Goal: Task Accomplishment & Management: Complete application form

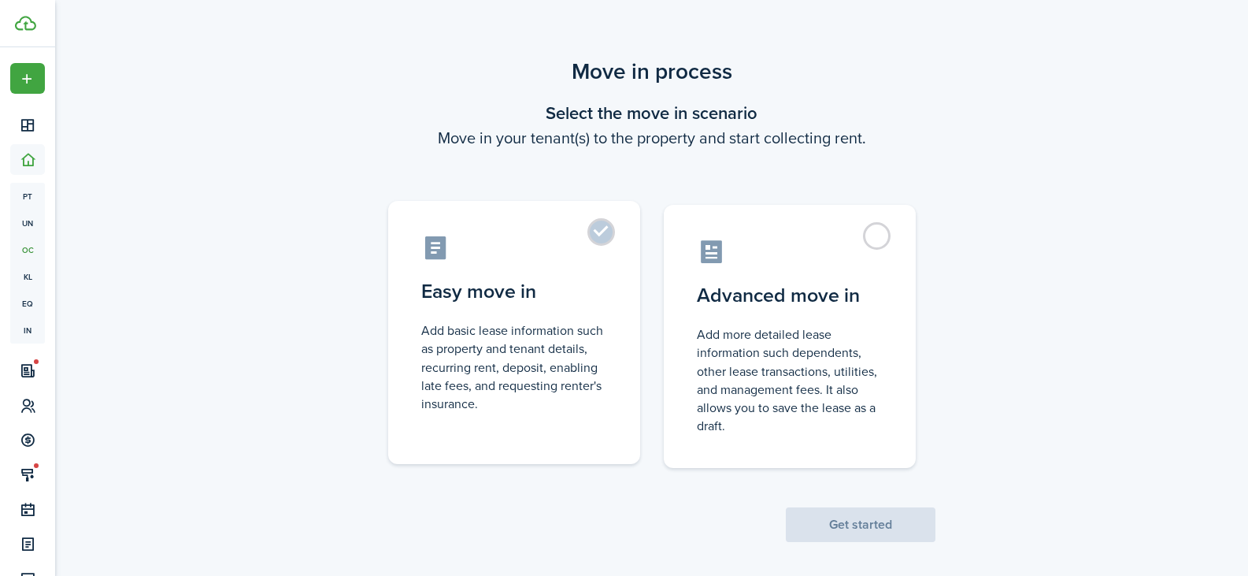
click at [555, 368] on control-radio-card-description "Add basic lease information such as property and tenant details, recurring rent…" at bounding box center [514, 366] width 186 height 91
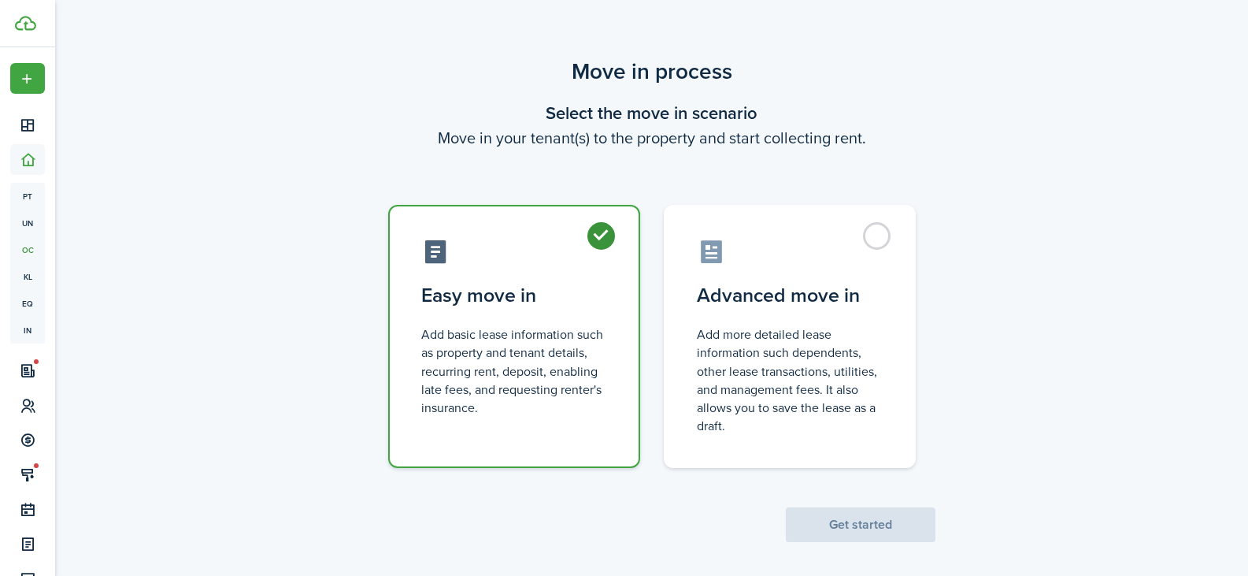
radio input "true"
click at [905, 532] on button "Get started" at bounding box center [861, 524] width 150 height 35
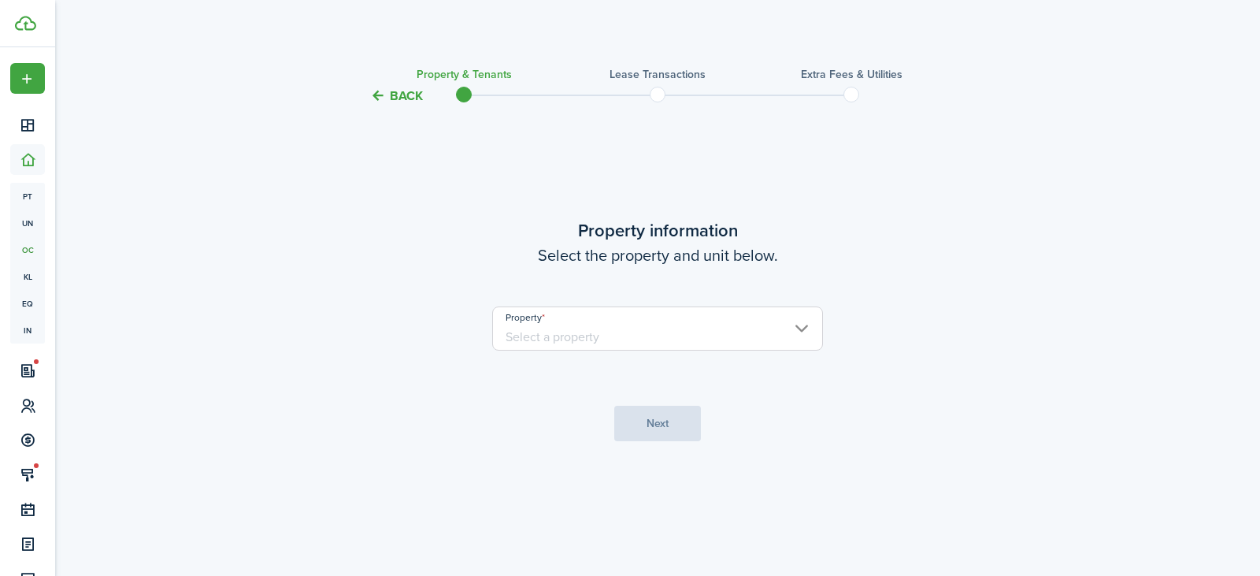
click at [713, 326] on input "Property" at bounding box center [657, 328] width 331 height 44
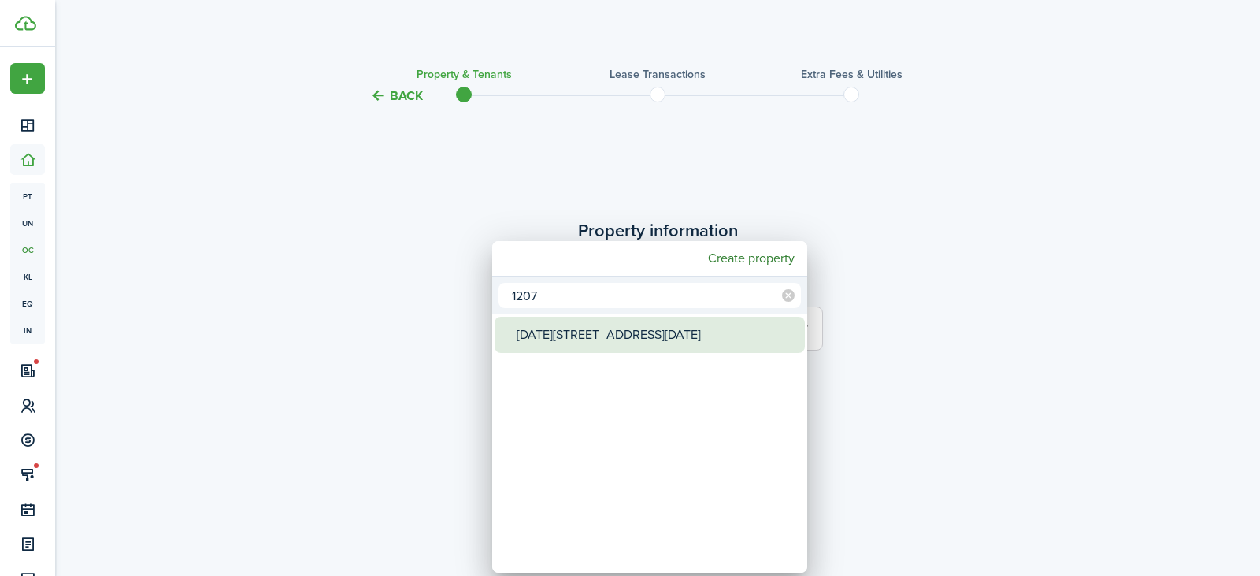
type input "1207"
click at [606, 333] on div "[DATE][STREET_ADDRESS][DATE]" at bounding box center [655, 335] width 279 height 36
type input "[DATE][STREET_ADDRESS][DATE]"
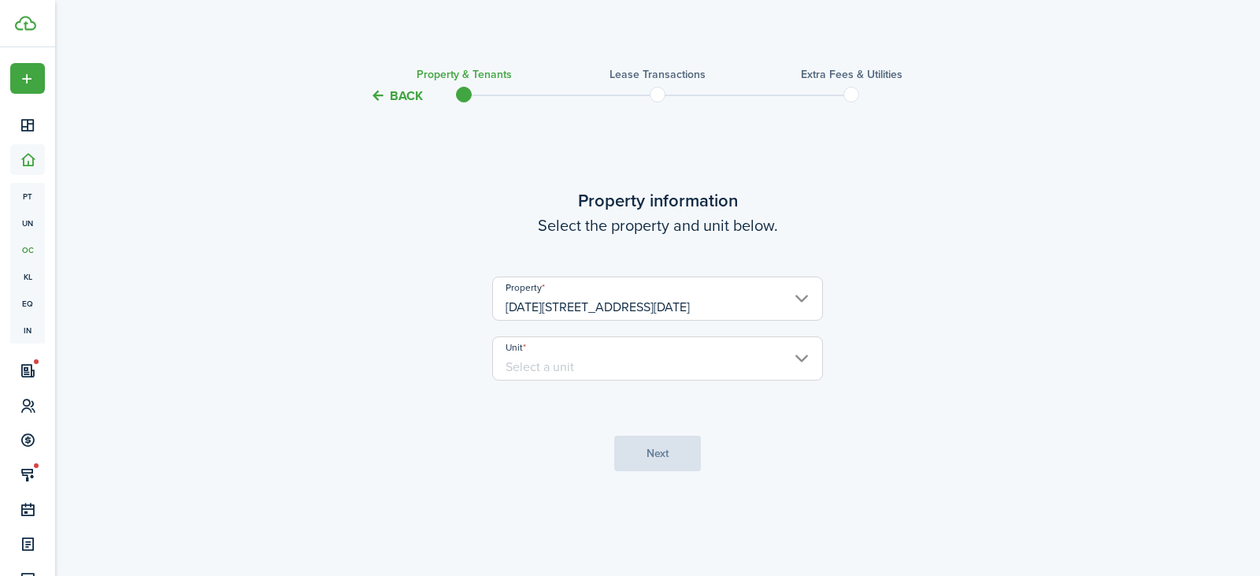
click at [564, 362] on input "Unit" at bounding box center [657, 358] width 331 height 44
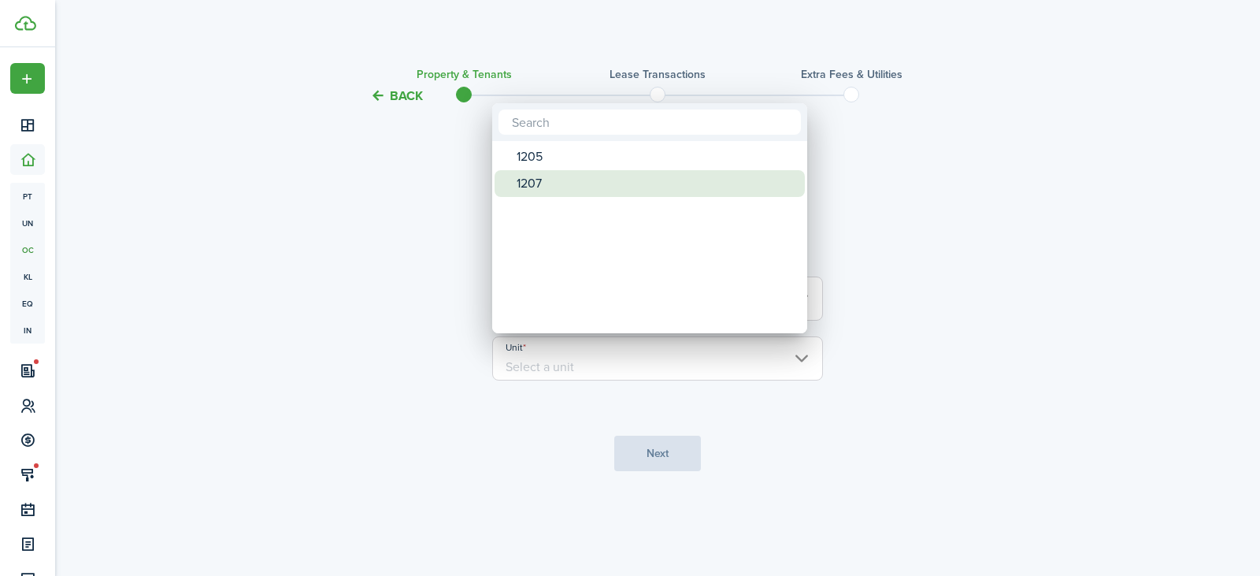
click at [524, 179] on div "1207" at bounding box center [655, 183] width 279 height 27
type input "1207"
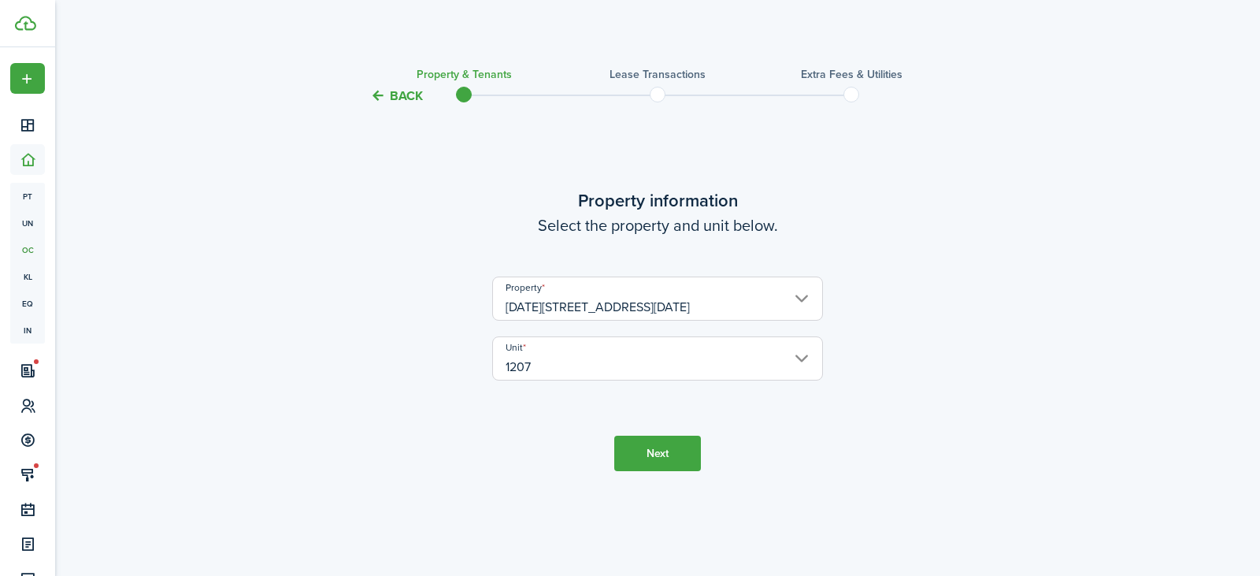
click at [987, 405] on tc-wizard-step "Property information Select the property and unit below. Property [DATE][STREET…" at bounding box center [657, 329] width 661 height 406
click at [657, 457] on button "Next" at bounding box center [657, 452] width 87 height 35
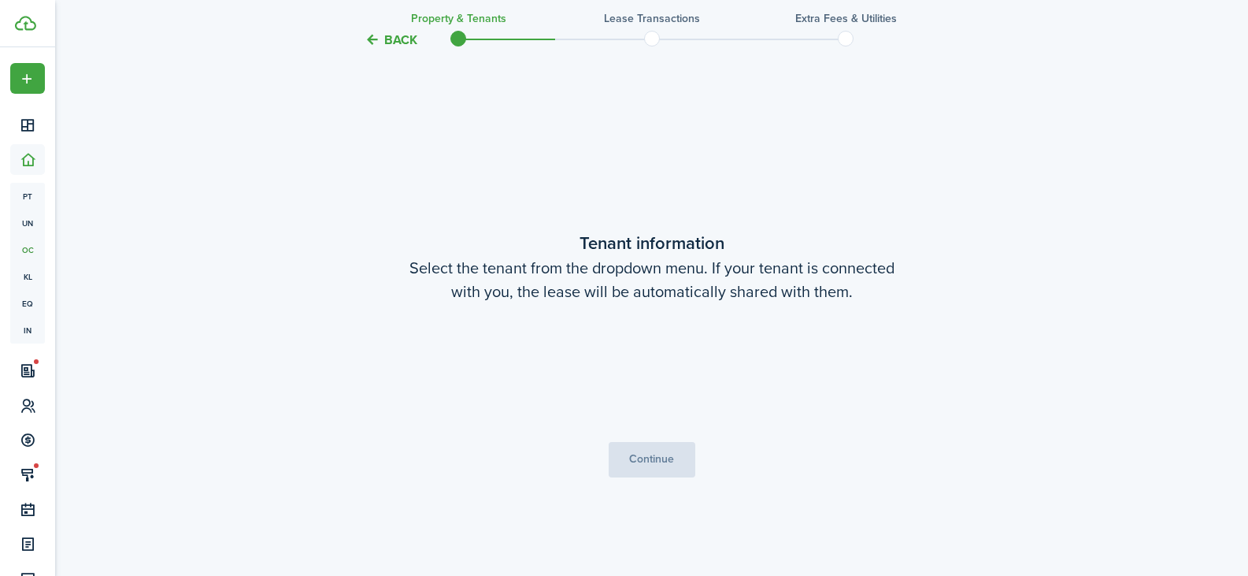
scroll to position [470, 0]
